Goal: Task Accomplishment & Management: Manage account settings

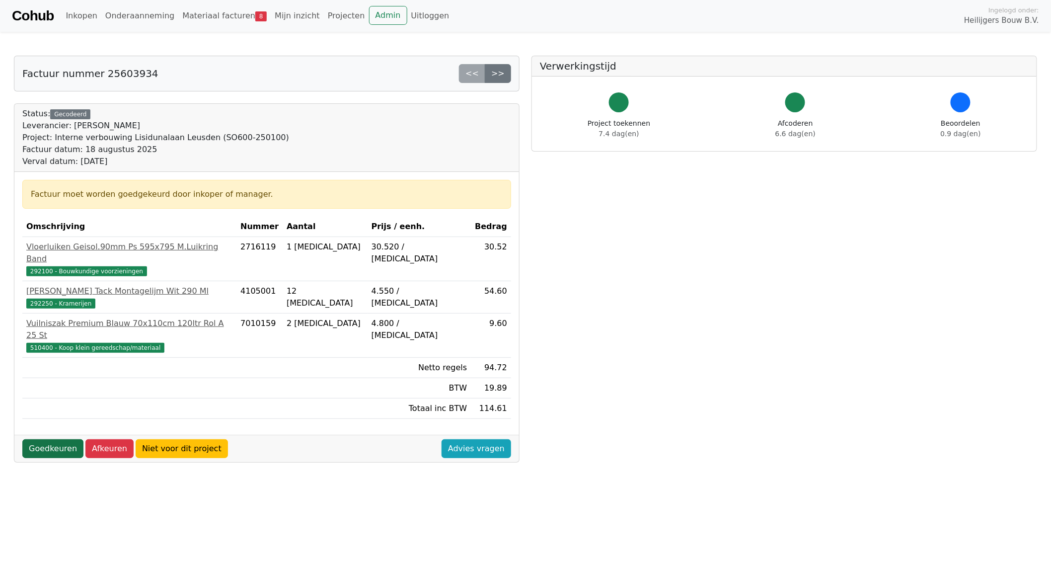
click at [48, 439] on link "Goedkeuren" at bounding box center [52, 448] width 61 height 19
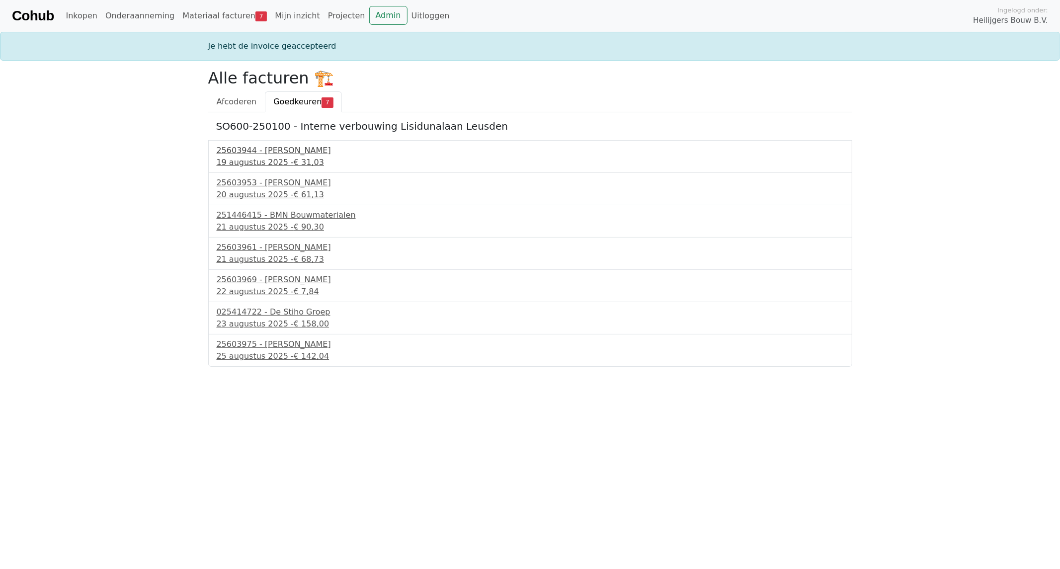
click at [272, 159] on div "[DATE] - € 31,03" at bounding box center [530, 162] width 627 height 12
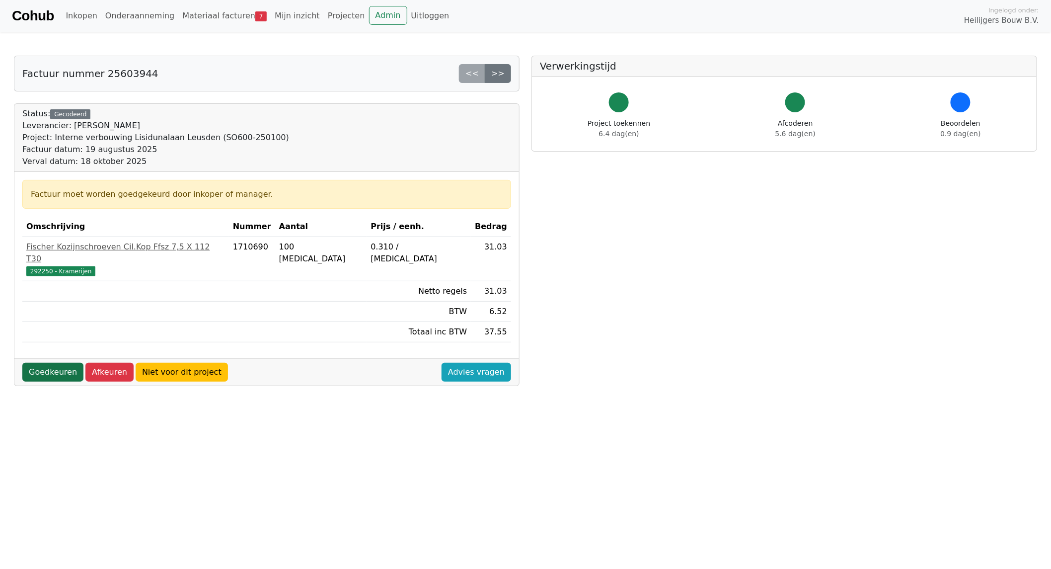
click at [47, 363] on link "Goedkeuren" at bounding box center [52, 372] width 61 height 19
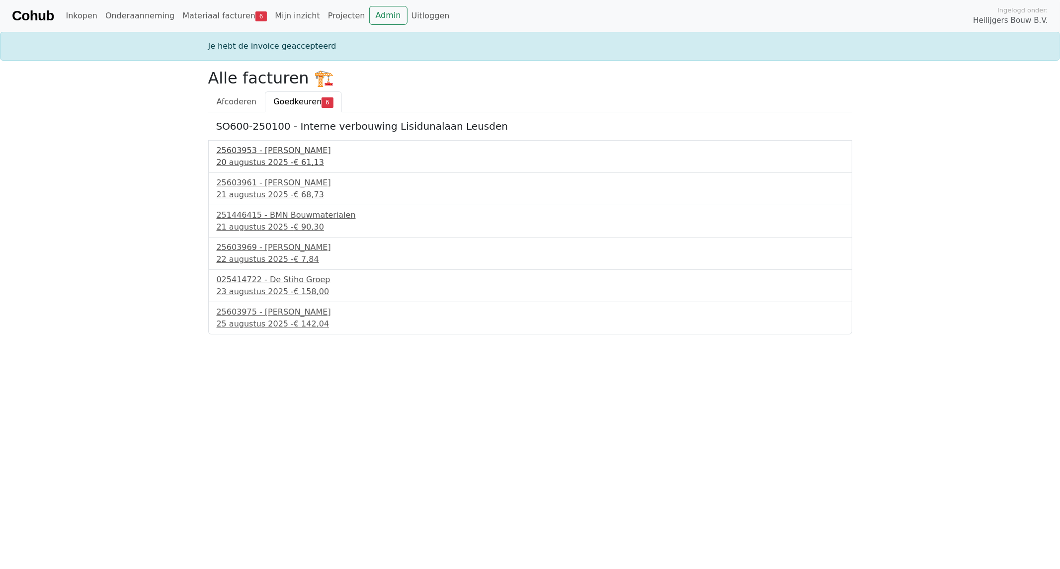
click at [264, 164] on div "20 augustus 2025 - € 61,13" at bounding box center [530, 162] width 627 height 12
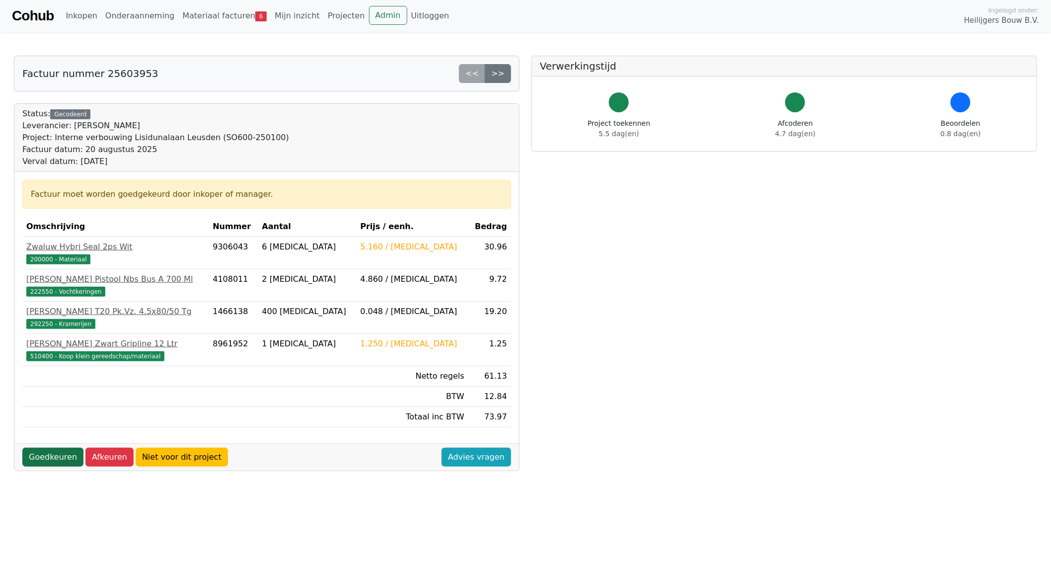
click at [39, 458] on link "Goedkeuren" at bounding box center [52, 457] width 61 height 19
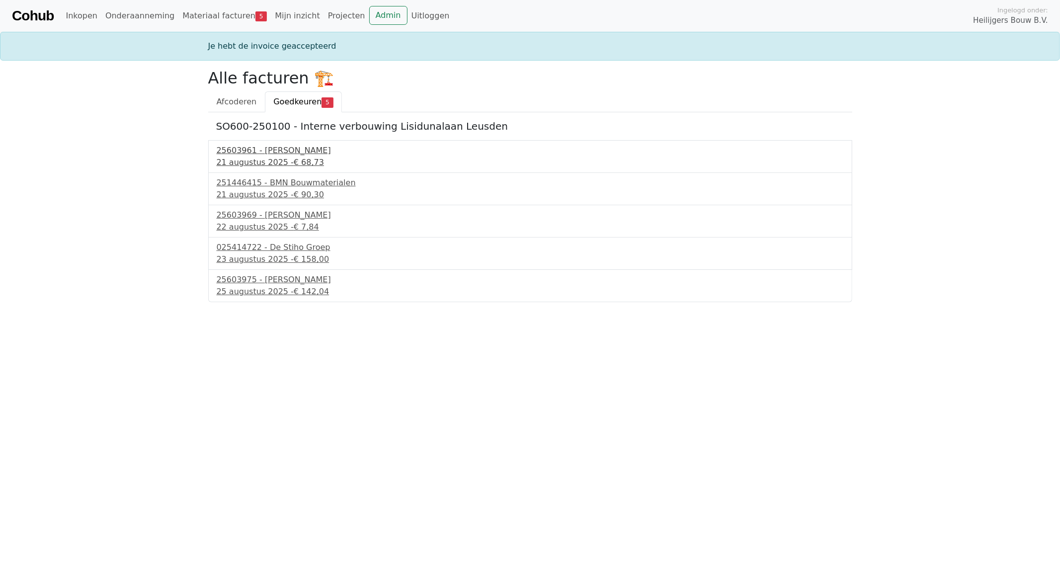
click at [257, 160] on div "21 augustus 2025 - € 68,73" at bounding box center [530, 162] width 627 height 12
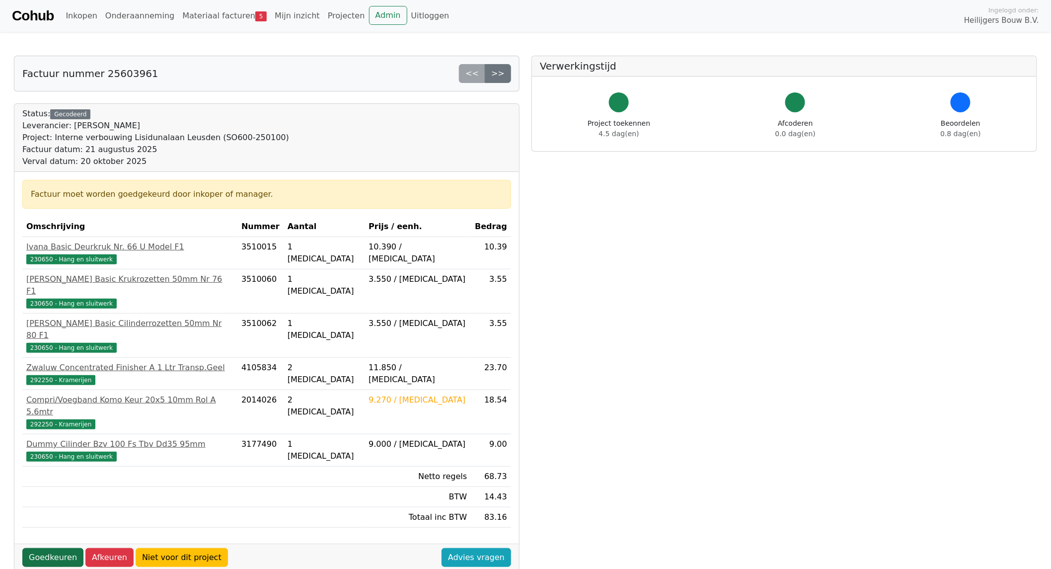
click at [42, 548] on link "Goedkeuren" at bounding box center [52, 557] width 61 height 19
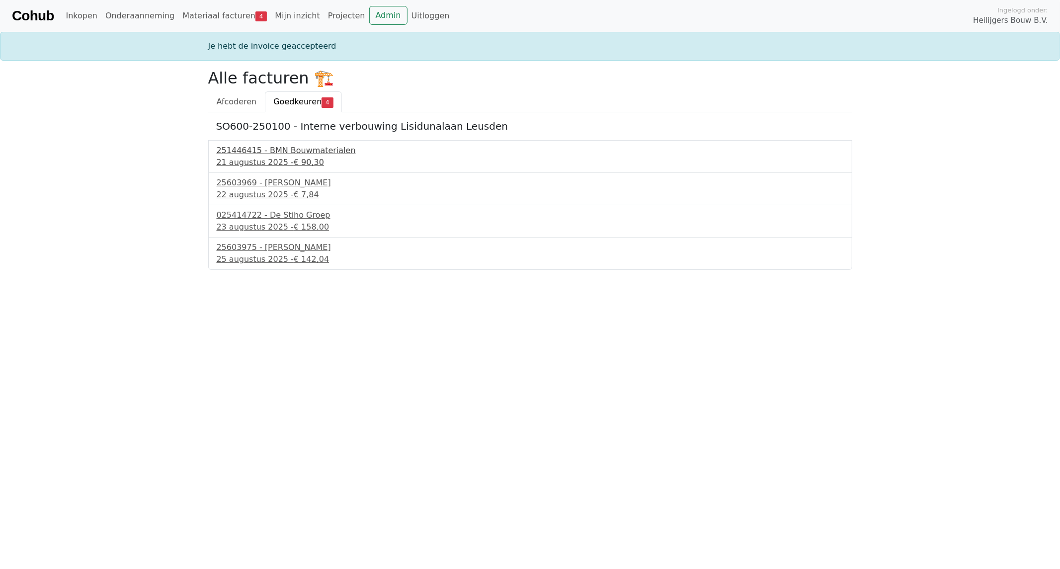
click at [270, 153] on div "251446415 - BMN Bouwmaterialen" at bounding box center [530, 151] width 627 height 12
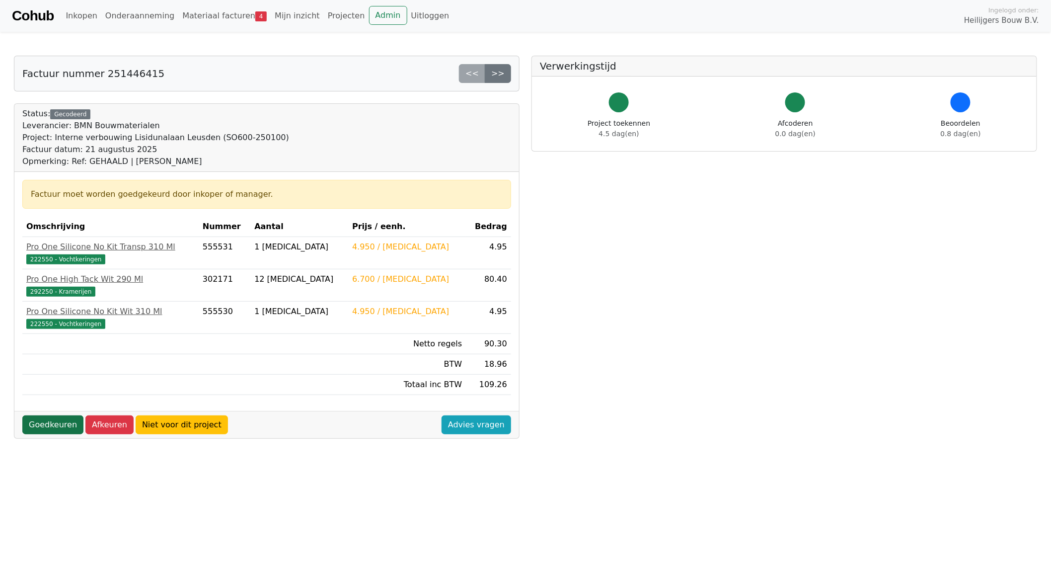
click at [50, 426] on link "Goedkeuren" at bounding box center [52, 424] width 61 height 19
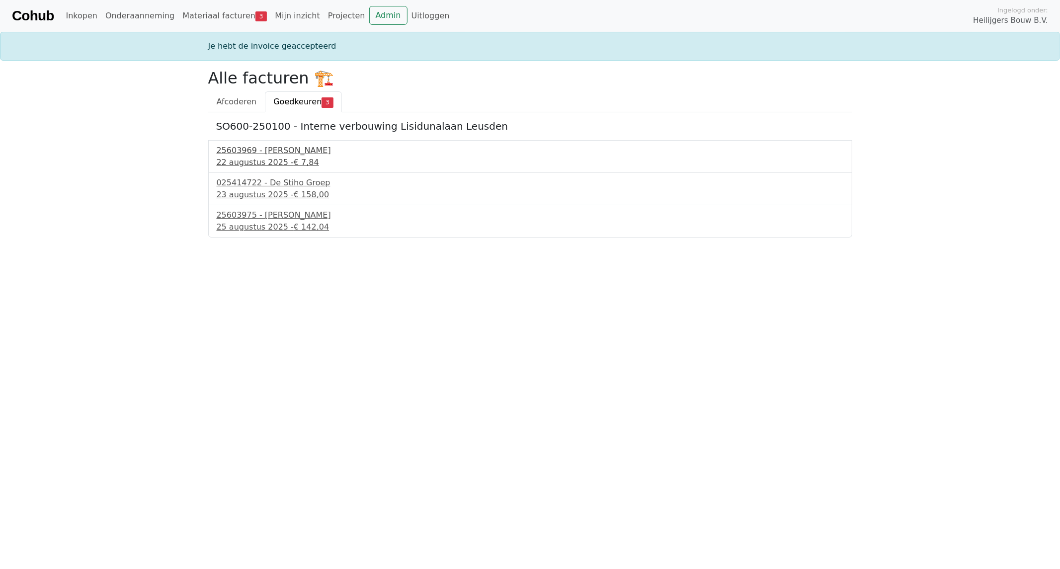
click at [262, 159] on div "[DATE] - € 7,84" at bounding box center [530, 162] width 627 height 12
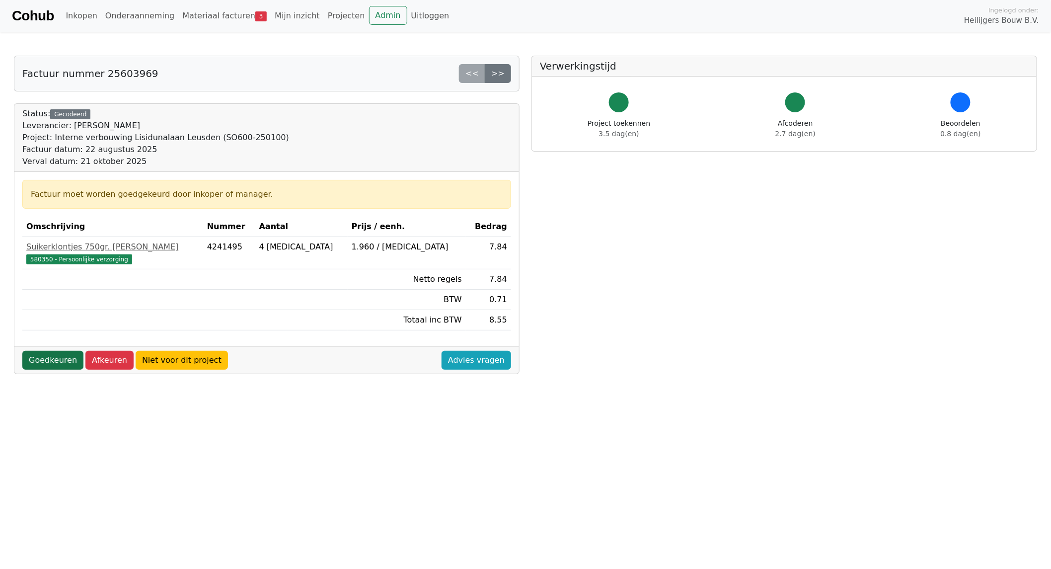
click at [53, 360] on link "Goedkeuren" at bounding box center [52, 360] width 61 height 19
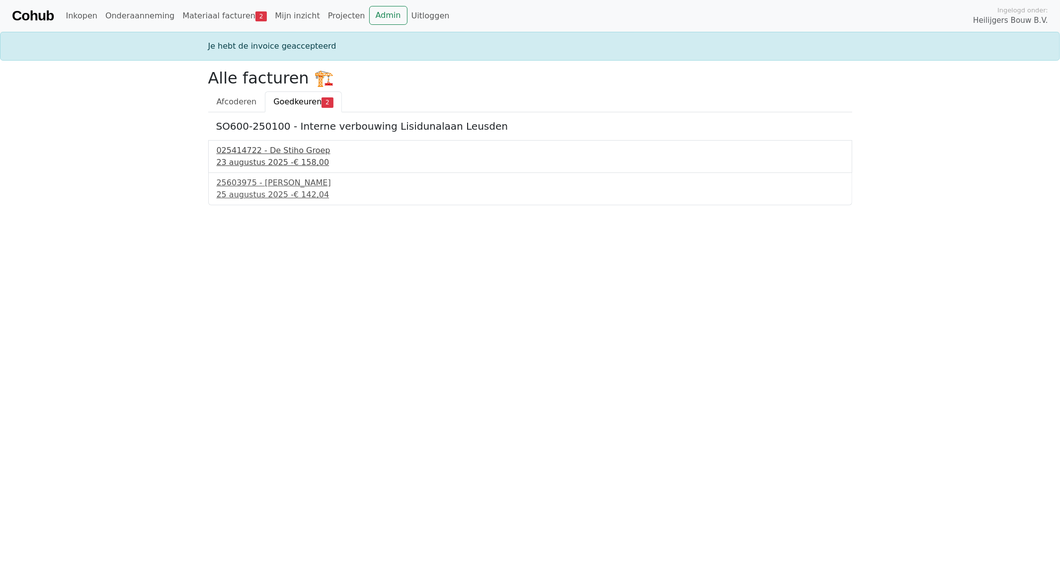
click at [245, 166] on div "[DATE] - € 158,00" at bounding box center [530, 162] width 627 height 12
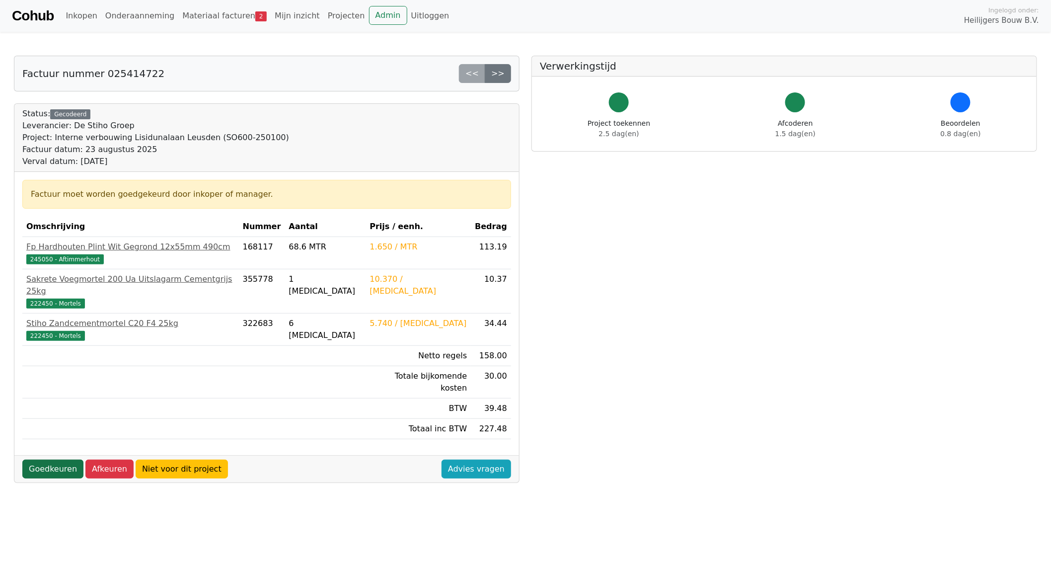
click at [44, 459] on link "Goedkeuren" at bounding box center [52, 468] width 61 height 19
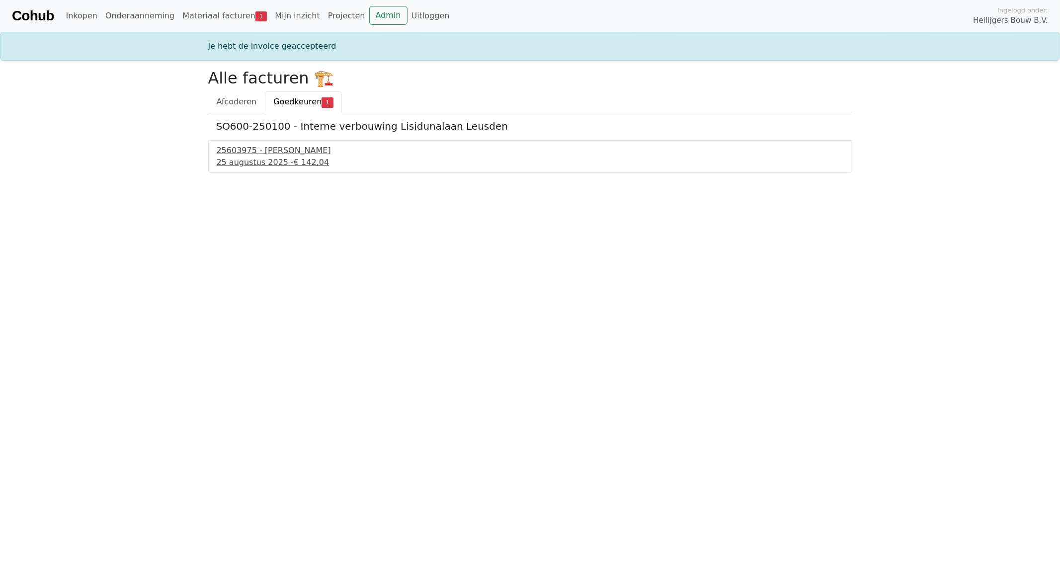
click at [250, 165] on div "25 augustus 2025 - € 142,04" at bounding box center [530, 162] width 627 height 12
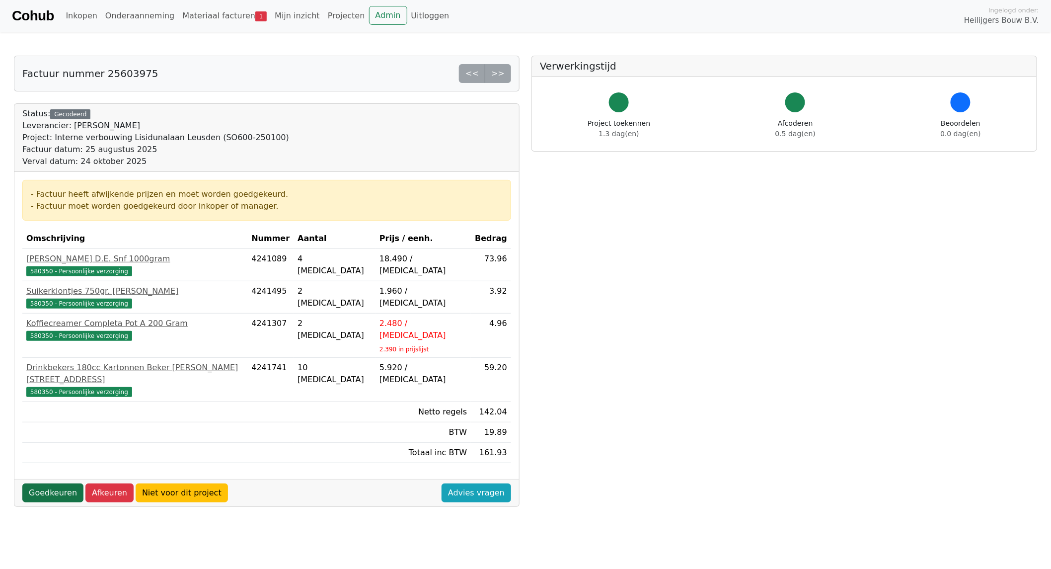
click at [51, 483] on link "Goedkeuren" at bounding box center [52, 492] width 61 height 19
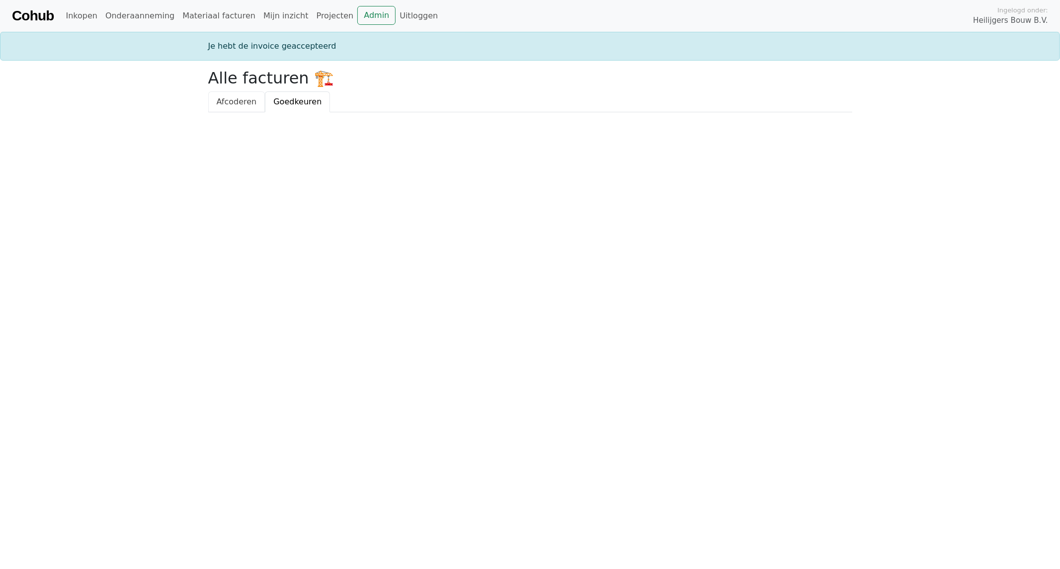
click at [232, 99] on span "Afcoderen" at bounding box center [237, 101] width 40 height 9
